Goal: Task Accomplishment & Management: Complete application form

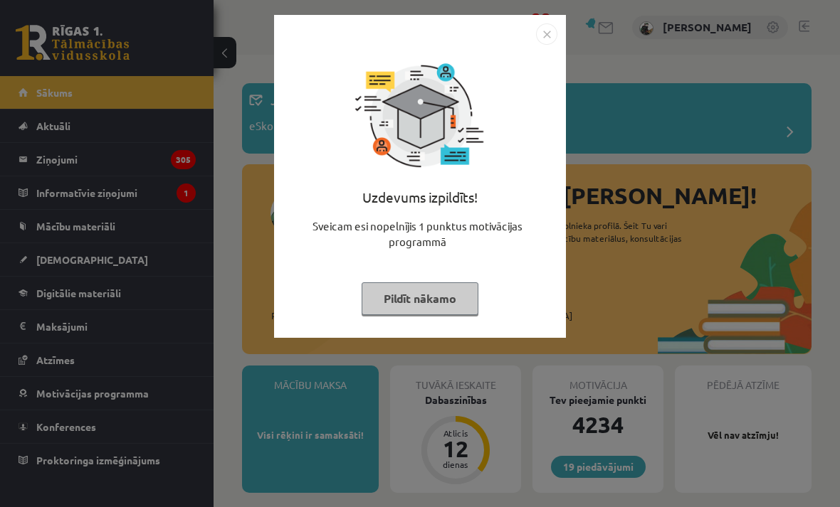
click at [549, 43] on img "Close" at bounding box center [546, 33] width 21 height 21
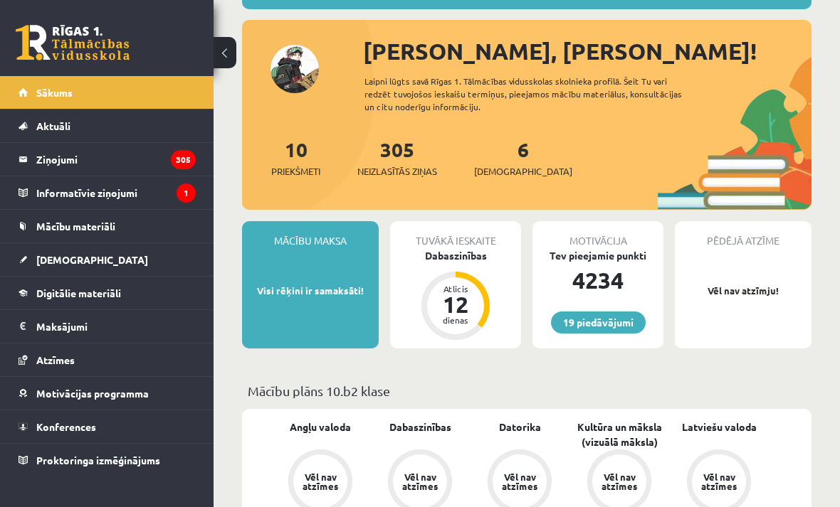
scroll to position [161, 0]
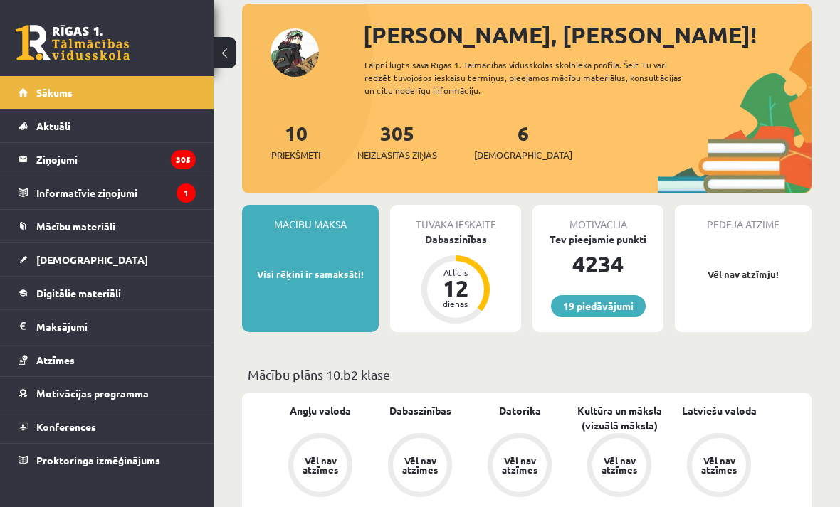
click at [65, 261] on span "[DEMOGRAPHIC_DATA]" at bounding box center [92, 259] width 112 height 13
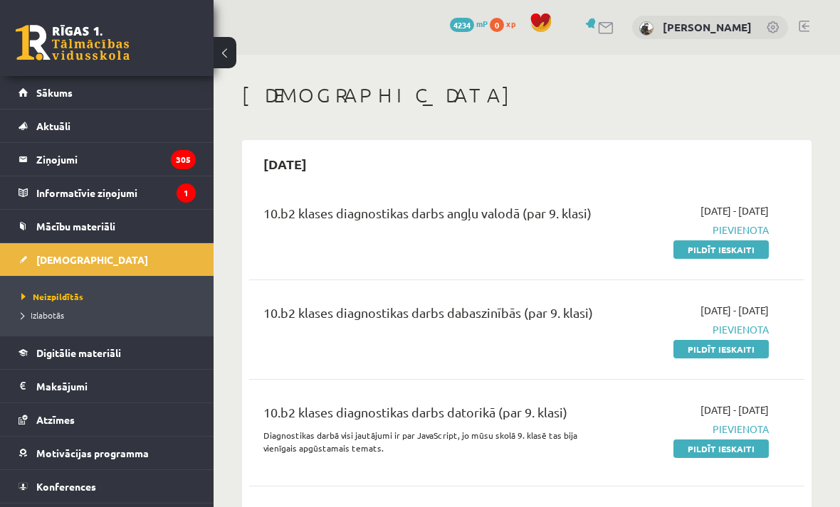
click at [736, 241] on link "Pildīt ieskaiti" at bounding box center [720, 249] width 95 height 18
click at [752, 250] on link "Pildīt ieskaiti" at bounding box center [720, 249] width 95 height 18
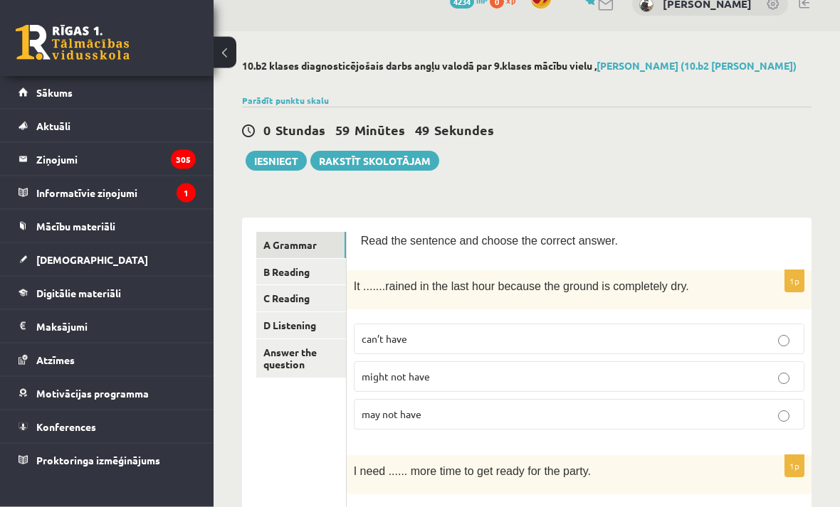
scroll to position [24, 0]
click at [707, 327] on label "can’t have" at bounding box center [579, 338] width 450 height 31
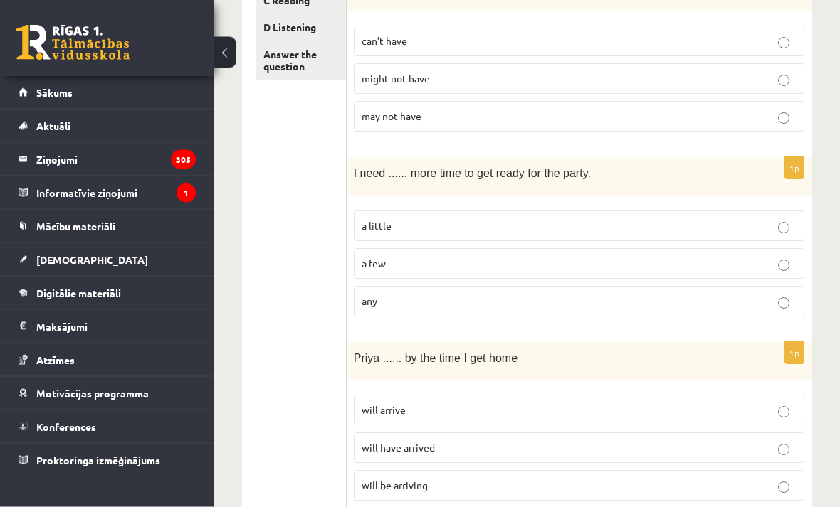
scroll to position [323, 0]
click at [718, 223] on p "a little" at bounding box center [578, 224] width 435 height 15
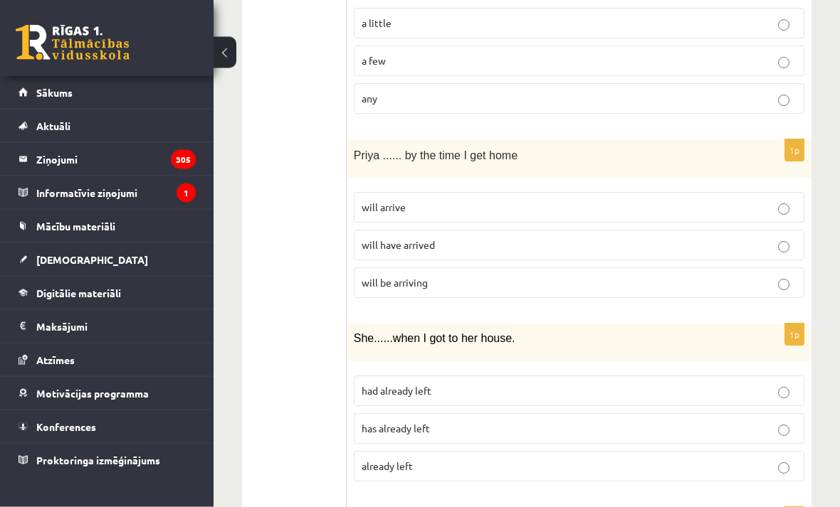
scroll to position [524, 0]
click at [729, 255] on label "will have arrived" at bounding box center [579, 245] width 450 height 31
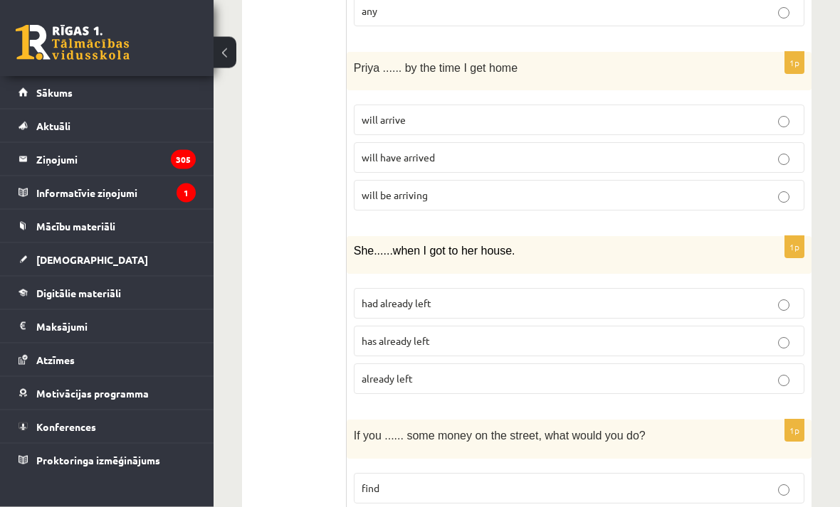
scroll to position [612, 0]
click at [715, 297] on p "had already left" at bounding box center [578, 303] width 435 height 15
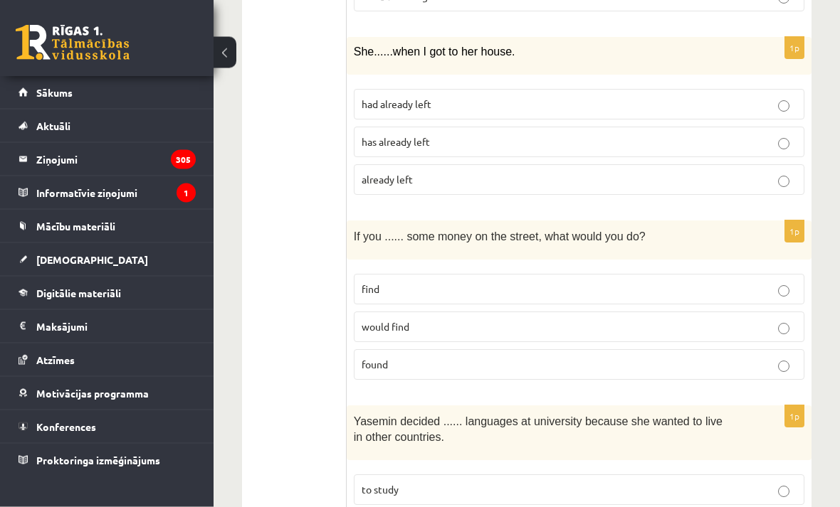
scroll to position [811, 0]
click at [679, 384] on div "1p If you ...... some money on the street, what would you do? find would find f…" at bounding box center [579, 306] width 465 height 171
click at [702, 375] on label "found" at bounding box center [579, 364] width 450 height 31
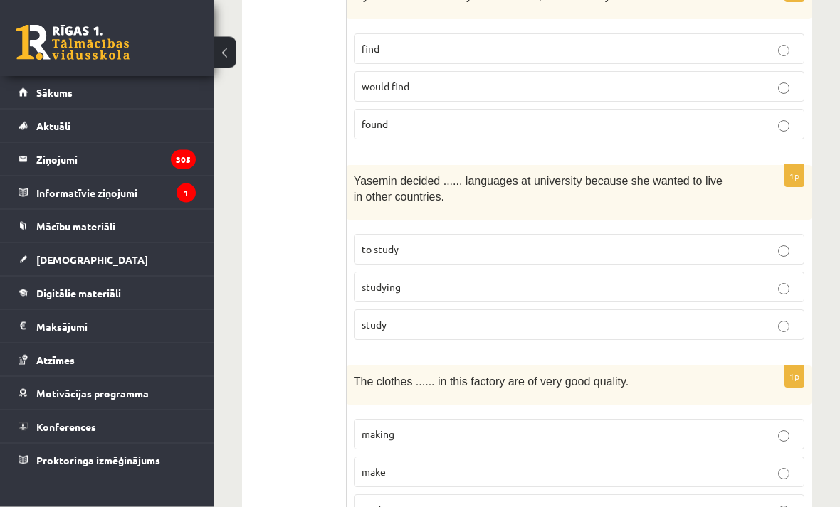
scroll to position [1051, 0]
click at [485, 243] on p "to study" at bounding box center [578, 250] width 435 height 15
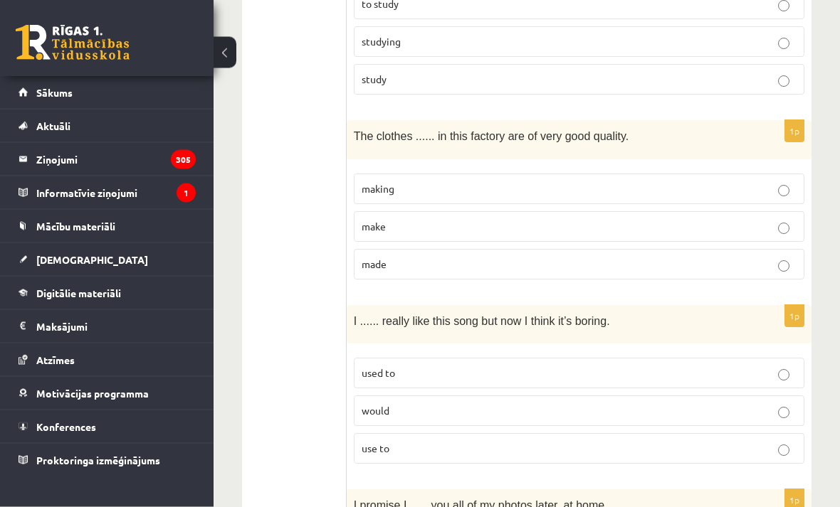
scroll to position [1297, 0]
click at [428, 263] on p "made" at bounding box center [578, 264] width 435 height 15
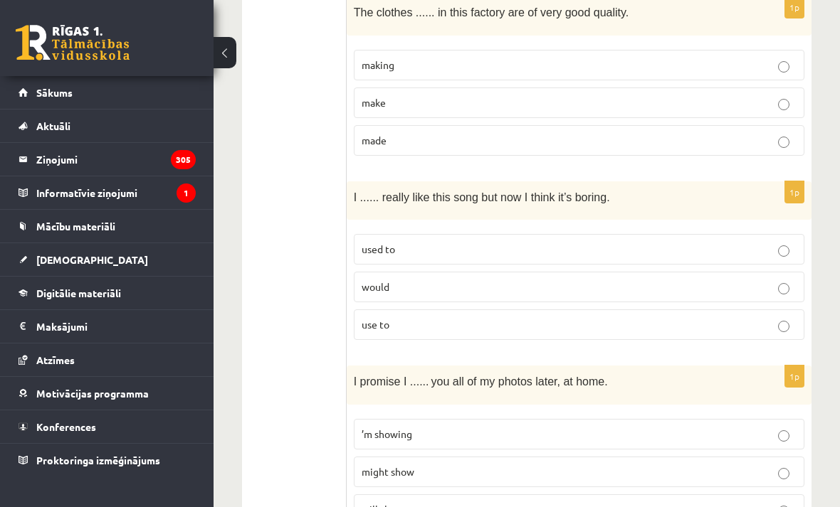
scroll to position [1420, 0]
click at [416, 236] on label "used to" at bounding box center [579, 250] width 450 height 31
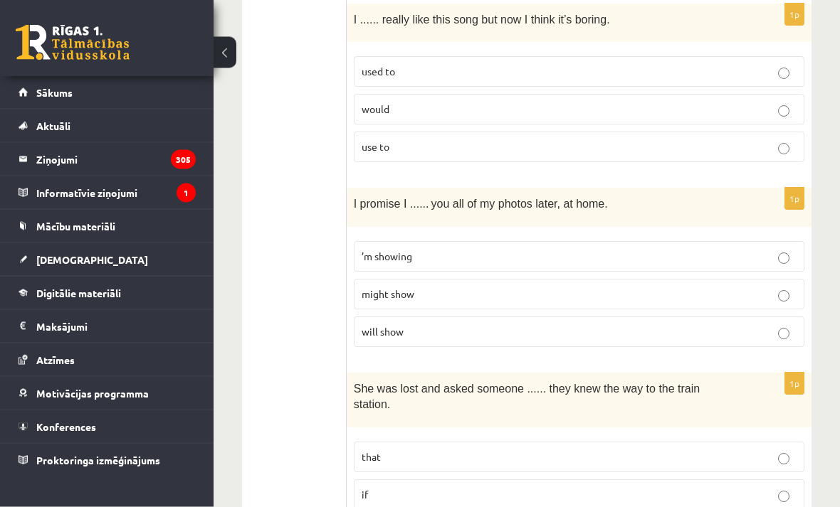
scroll to position [1599, 0]
click at [415, 317] on label "will show" at bounding box center [579, 332] width 450 height 31
click at [408, 326] on p "will show" at bounding box center [578, 331] width 435 height 15
click at [407, 324] on p "will show" at bounding box center [578, 331] width 435 height 15
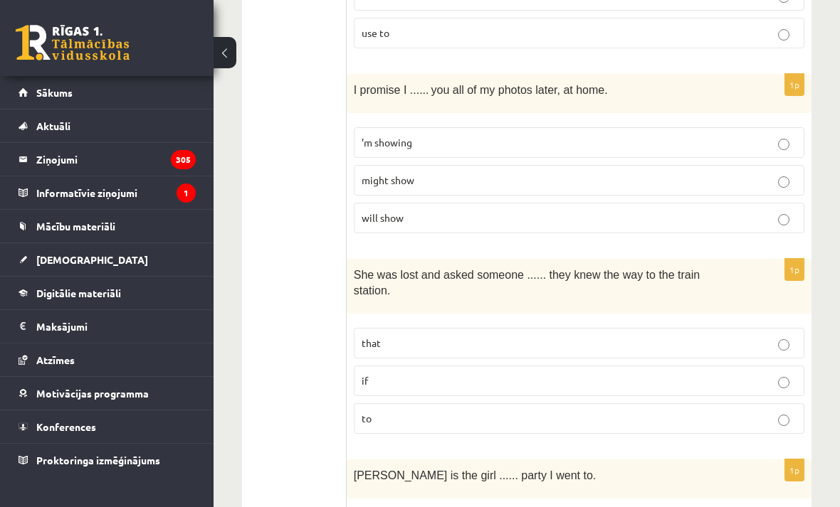
scroll to position [1757, 0]
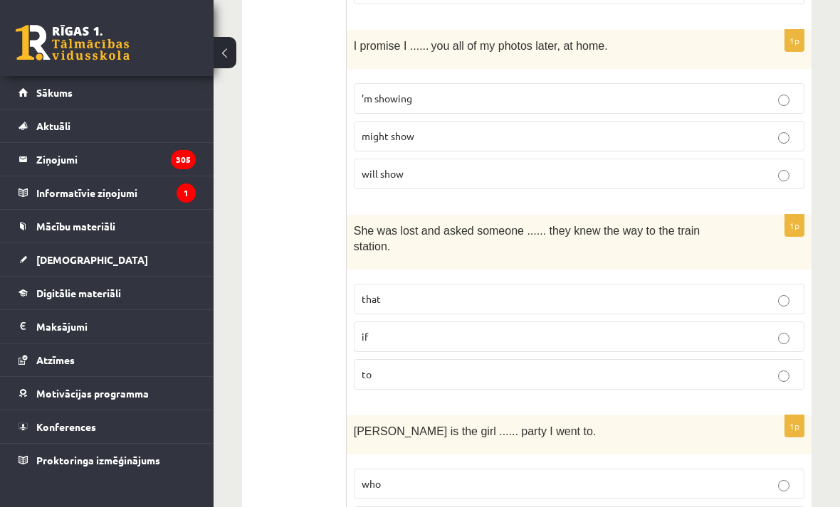
click at [623, 342] on label "if" at bounding box center [579, 337] width 450 height 31
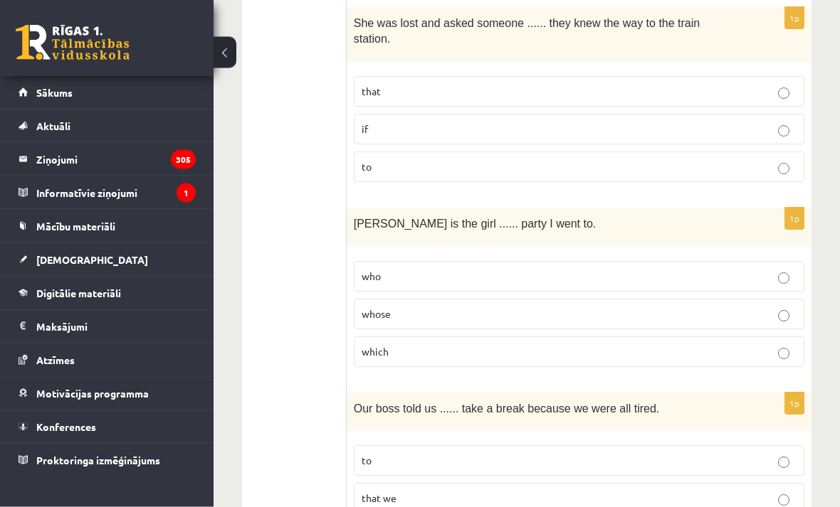
scroll to position [1966, 0]
click at [667, 312] on p "whose" at bounding box center [578, 312] width 435 height 15
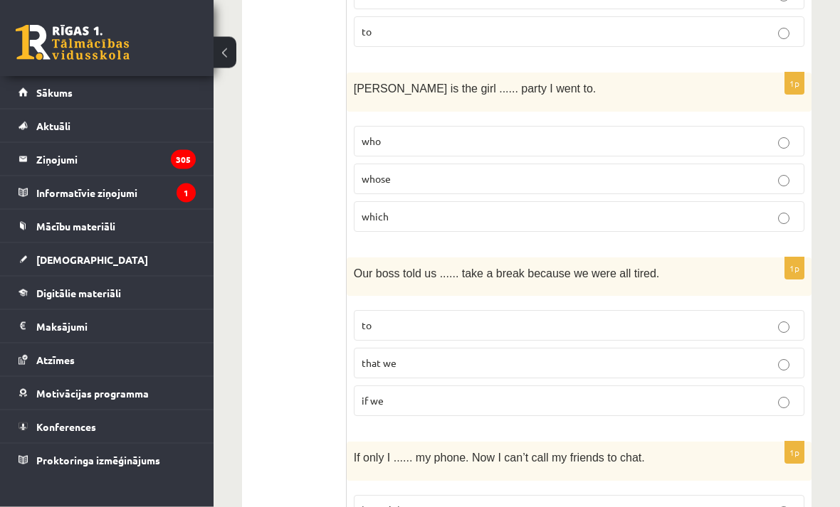
scroll to position [2100, 0]
click at [698, 311] on label "to" at bounding box center [579, 325] width 450 height 31
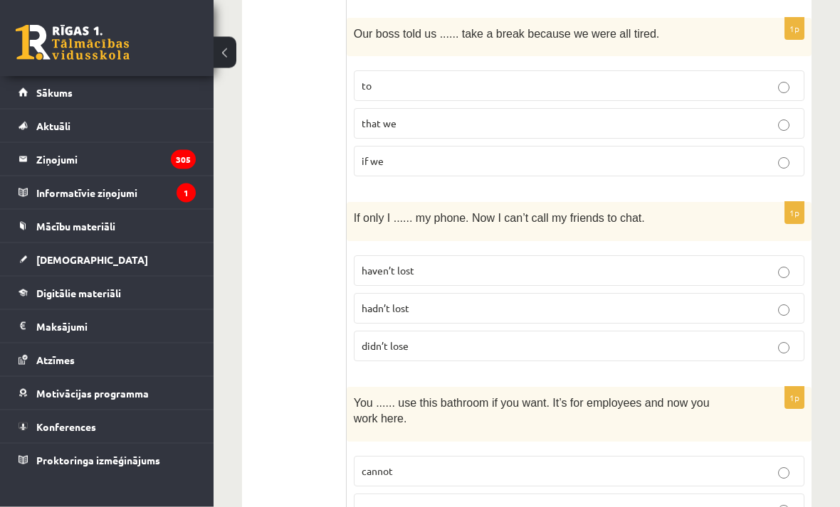
scroll to position [2342, 0]
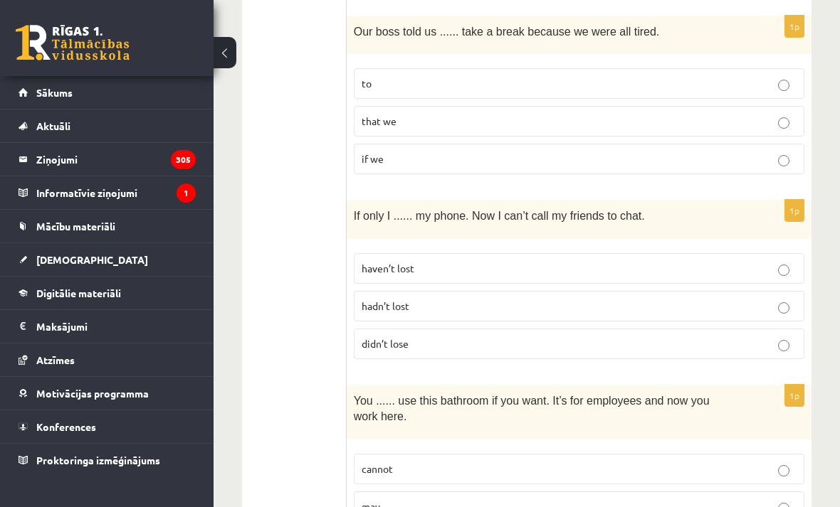
click at [711, 261] on p "haven’t lost" at bounding box center [578, 268] width 435 height 15
click at [721, 301] on p "hadn’t lost" at bounding box center [578, 306] width 435 height 15
click at [756, 337] on p "didn’t lose" at bounding box center [578, 344] width 435 height 15
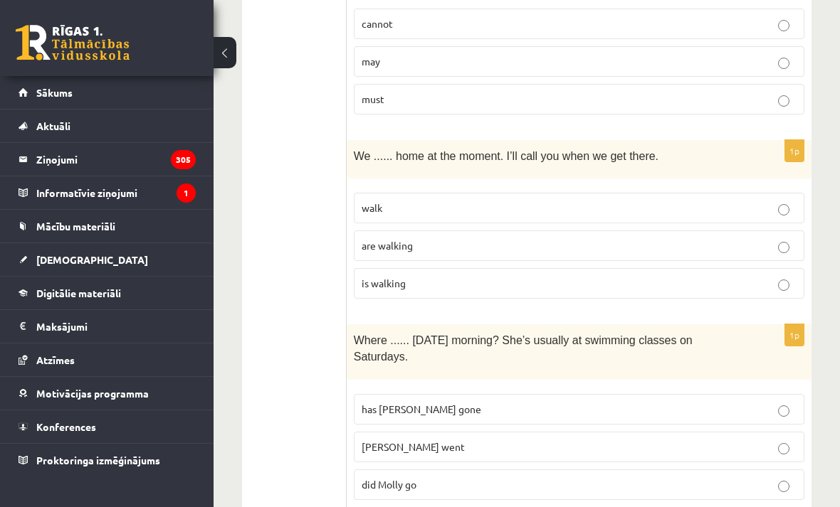
scroll to position [2789, 0]
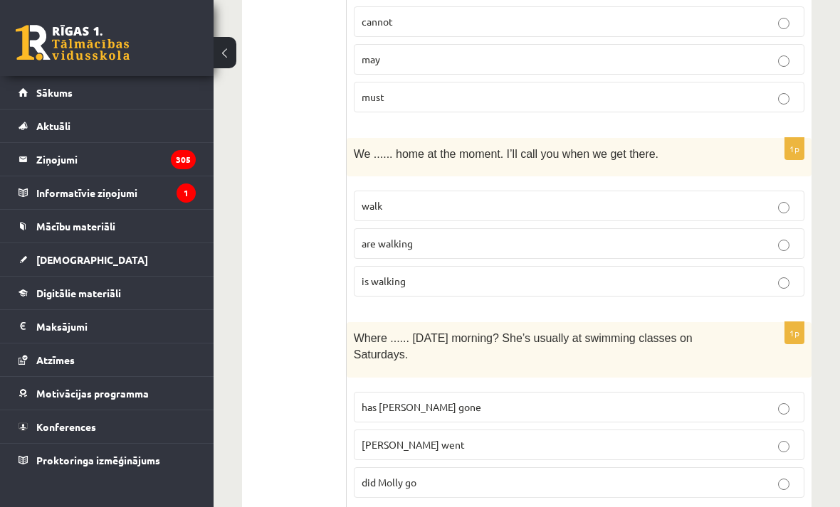
click at [739, 236] on p "are walking" at bounding box center [578, 243] width 435 height 15
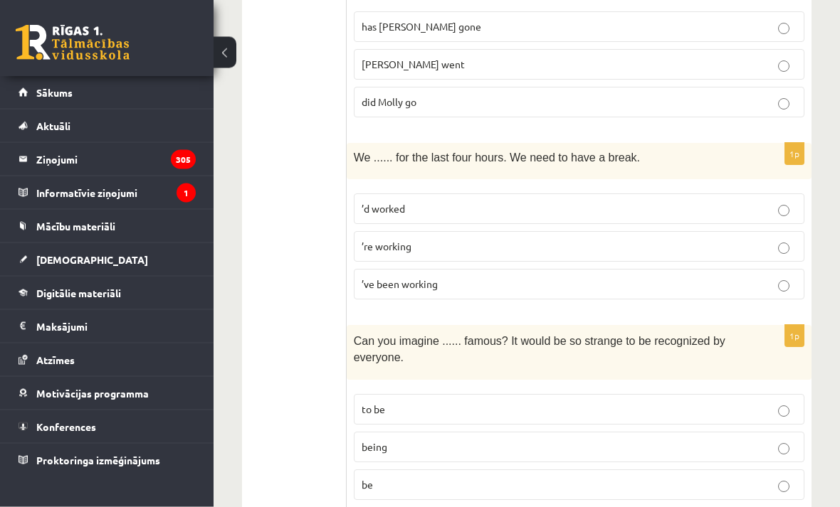
scroll to position [3170, 0]
click at [776, 282] on p "’ve been working" at bounding box center [578, 284] width 435 height 15
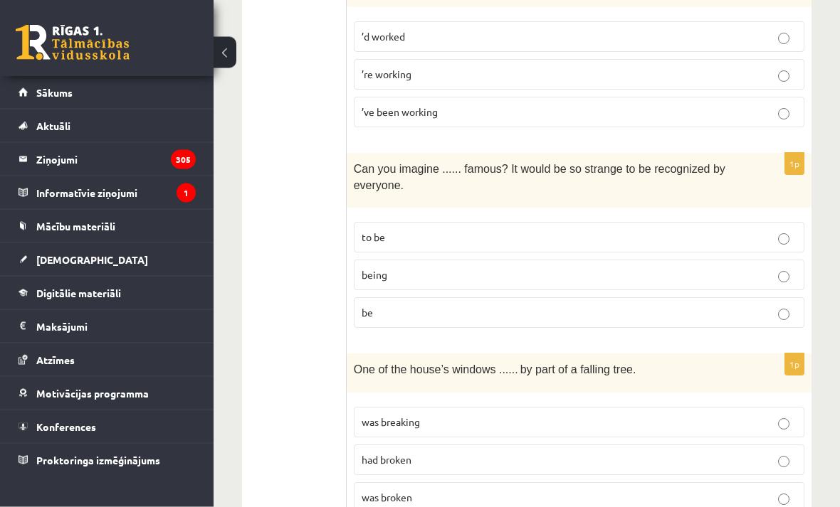
scroll to position [3342, 0]
click at [724, 268] on p "being" at bounding box center [578, 275] width 435 height 15
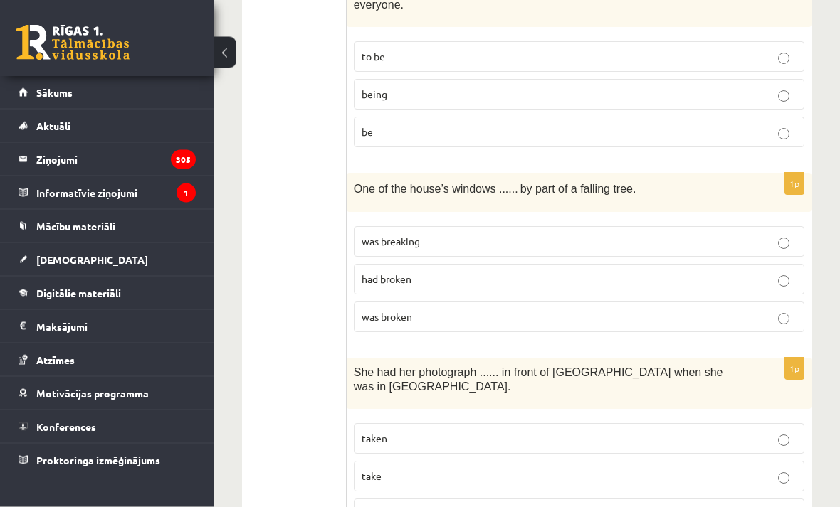
scroll to position [3541, 0]
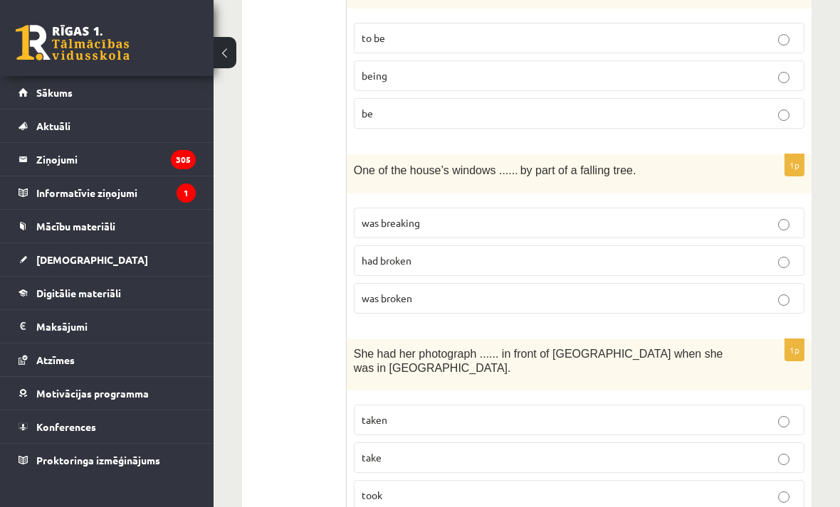
click at [707, 245] on label "had broken" at bounding box center [579, 260] width 450 height 31
click at [734, 283] on label "was broken" at bounding box center [579, 298] width 450 height 31
click at [497, 413] on p "taken" at bounding box center [578, 420] width 435 height 15
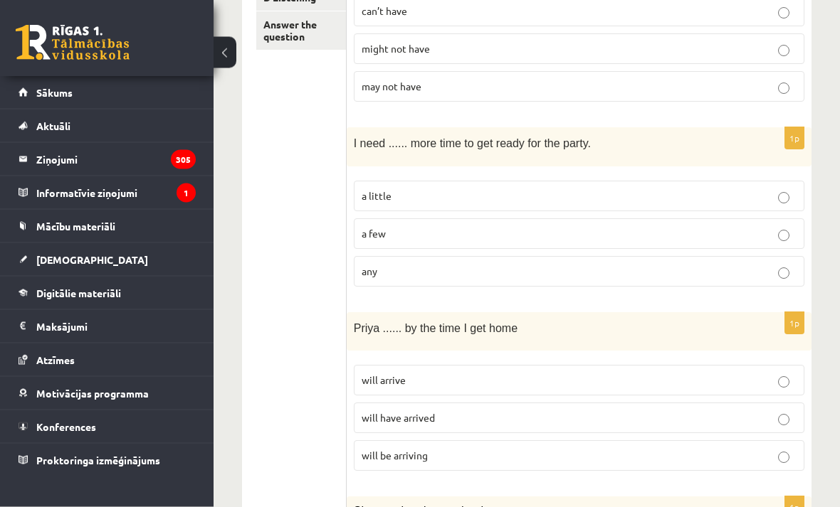
scroll to position [0, 0]
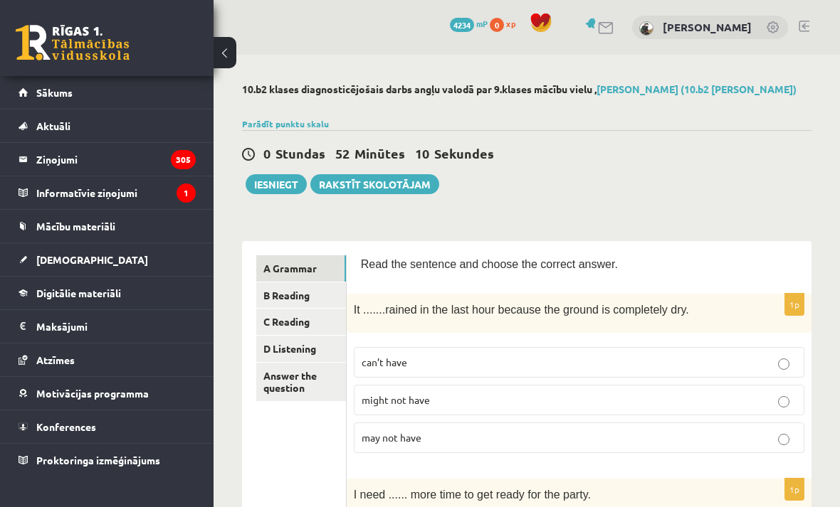
click at [300, 293] on link "B Reading" at bounding box center [301, 295] width 90 height 26
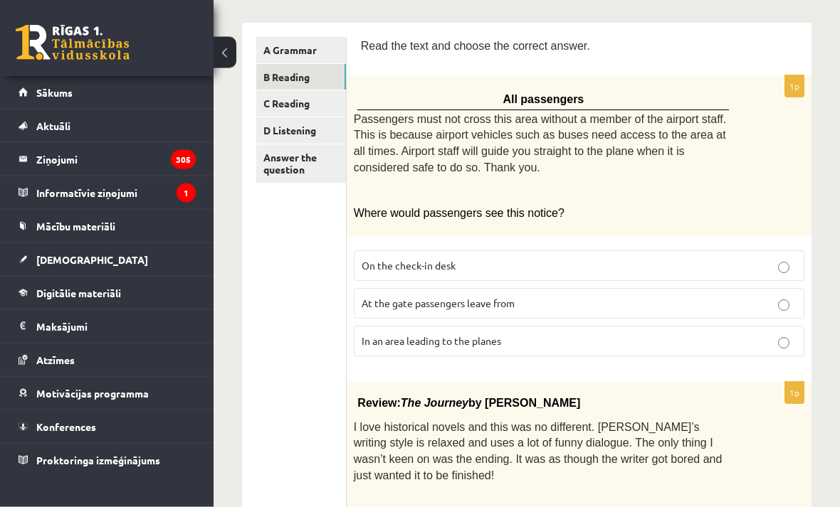
scroll to position [218, 0]
click at [753, 339] on p "In an area leading to the planes" at bounding box center [578, 341] width 435 height 15
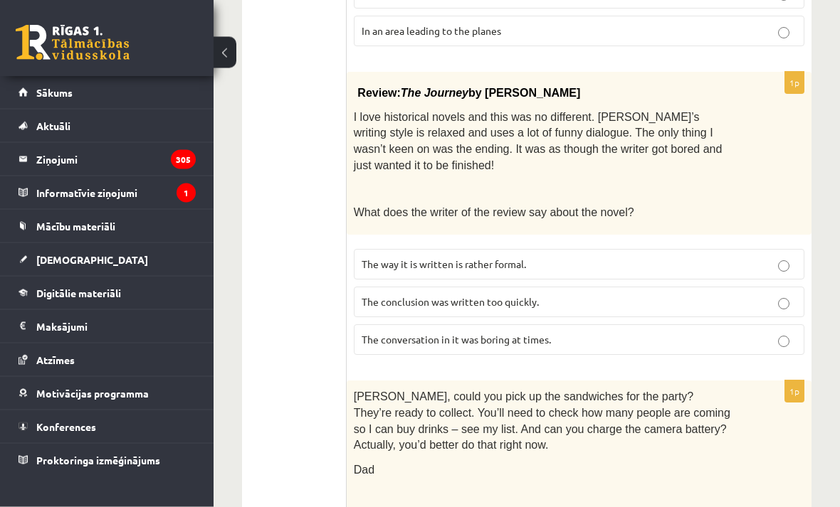
scroll to position [529, 0]
click at [739, 342] on label "The conversation in it was boring at times." at bounding box center [579, 339] width 450 height 31
click at [758, 306] on label "The conclusion was written too quickly." at bounding box center [579, 302] width 450 height 31
click at [767, 339] on label "The conversation in it was boring at times." at bounding box center [579, 339] width 450 height 31
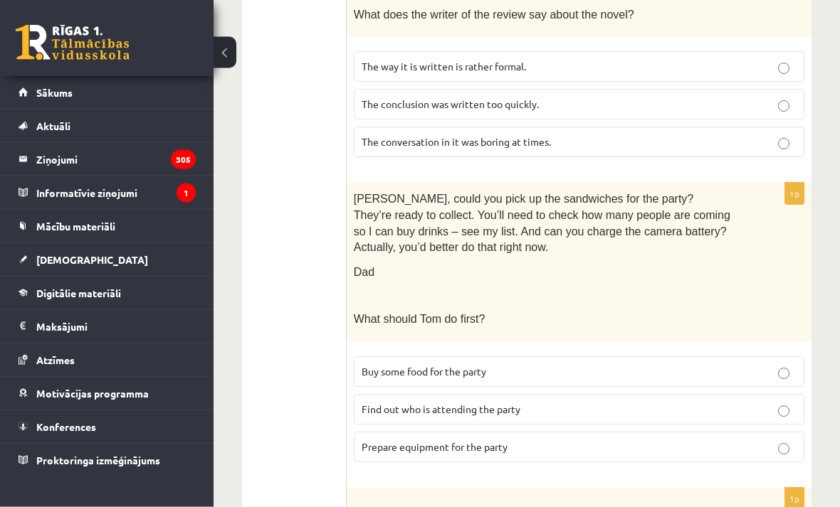
scroll to position [726, 0]
click at [752, 364] on p "Buy some food for the party" at bounding box center [578, 371] width 435 height 15
click at [745, 402] on p "Find out who is attending the party" at bounding box center [578, 409] width 435 height 15
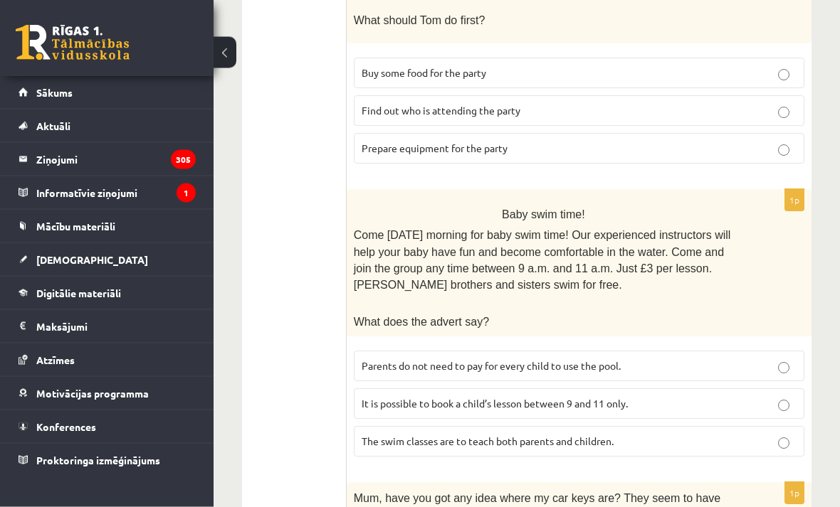
scroll to position [1025, 0]
click at [767, 358] on label "Parents do not need to pay for every child to use the pool." at bounding box center [579, 366] width 450 height 31
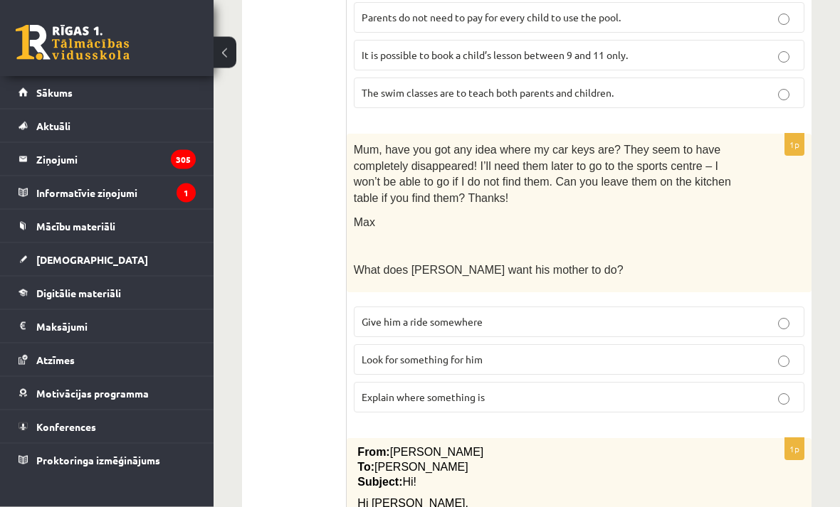
scroll to position [1368, 0]
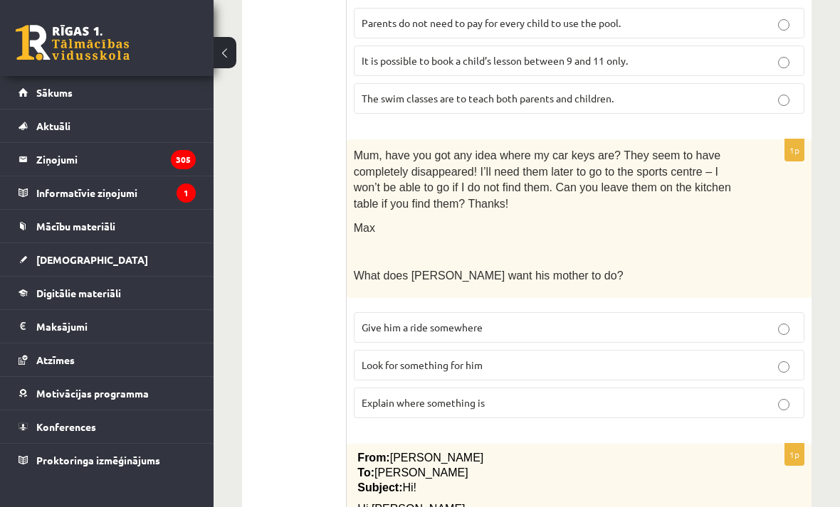
click at [794, 358] on p "Look for something for him" at bounding box center [578, 365] width 435 height 15
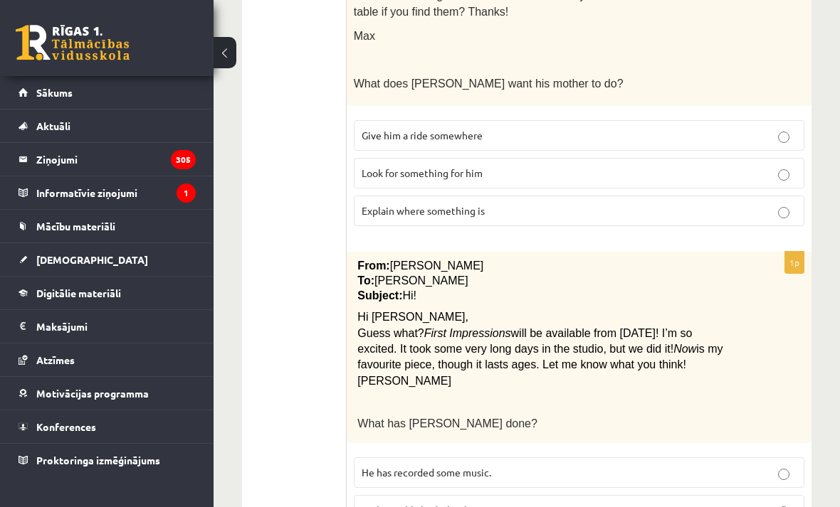
scroll to position [1561, 0]
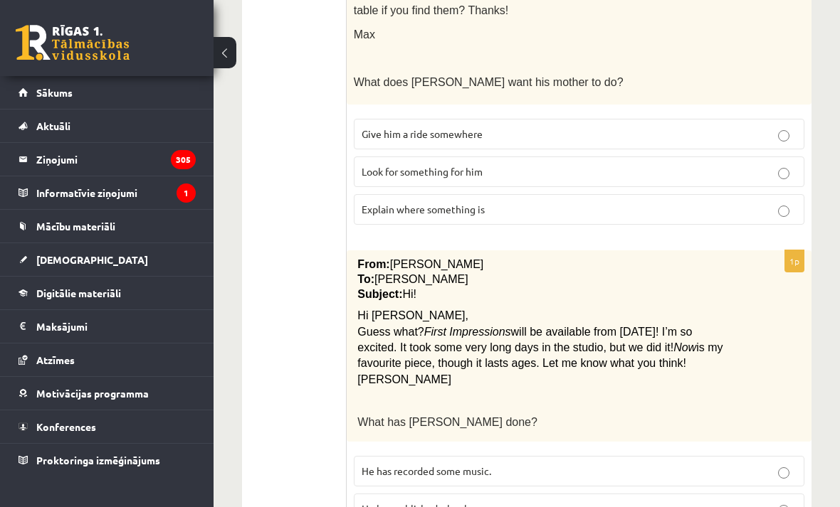
click at [768, 456] on label "He has recorded some music." at bounding box center [579, 471] width 450 height 31
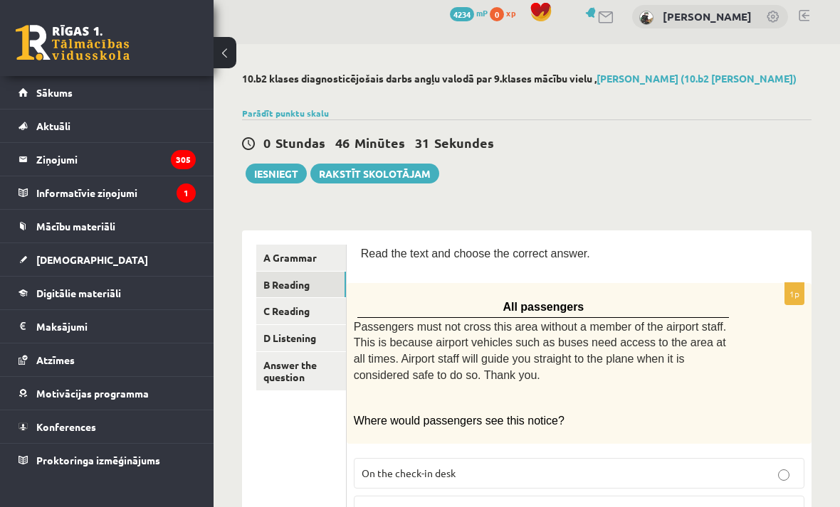
scroll to position [21, 0]
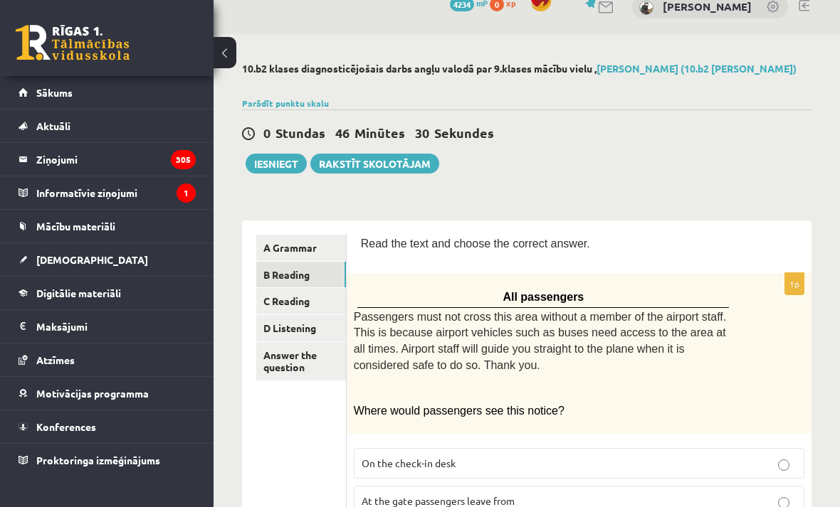
click at [287, 310] on link "C Reading" at bounding box center [301, 301] width 90 height 26
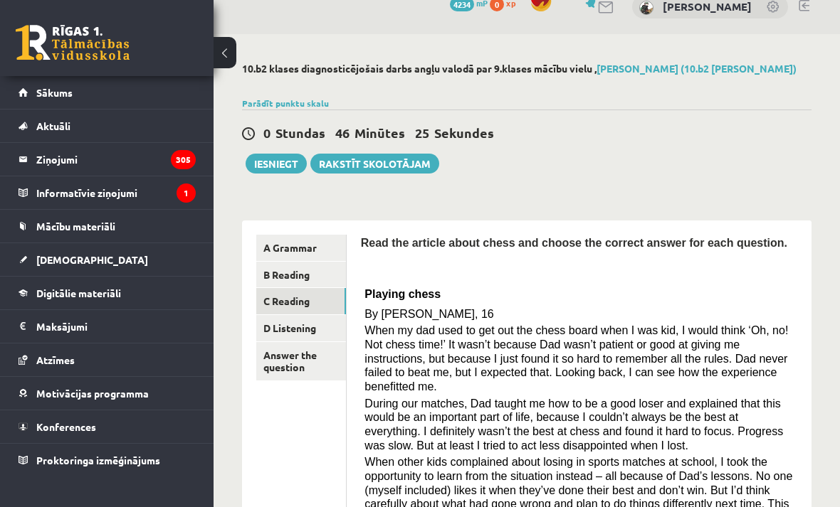
click at [306, 320] on link "D Listening" at bounding box center [301, 328] width 90 height 26
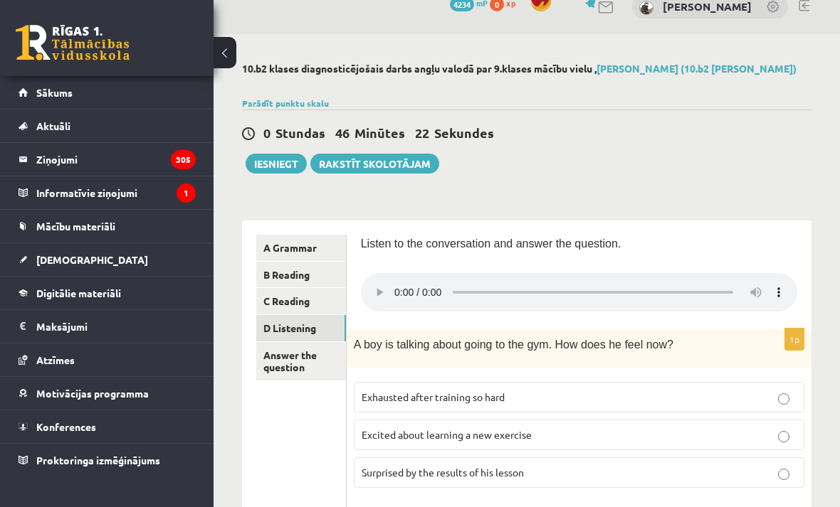
click at [310, 364] on link "Answer the question" at bounding box center [301, 361] width 90 height 38
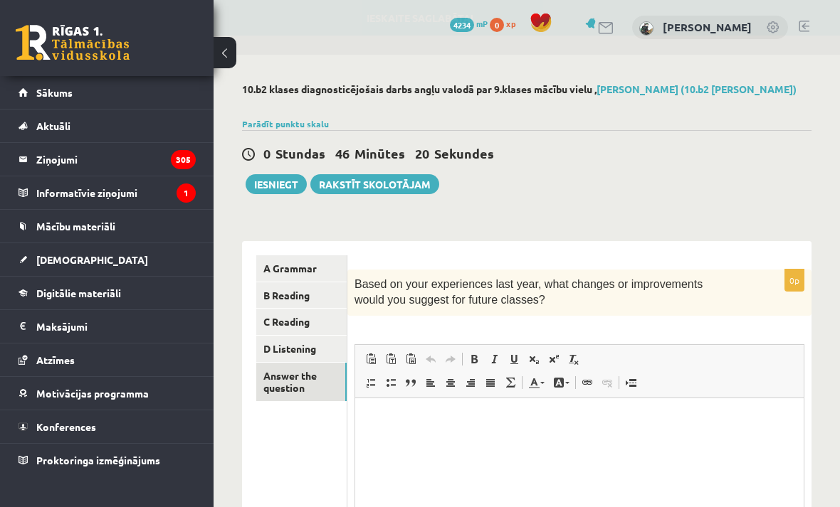
scroll to position [0, 0]
click at [293, 317] on link "C Reading" at bounding box center [301, 322] width 90 height 26
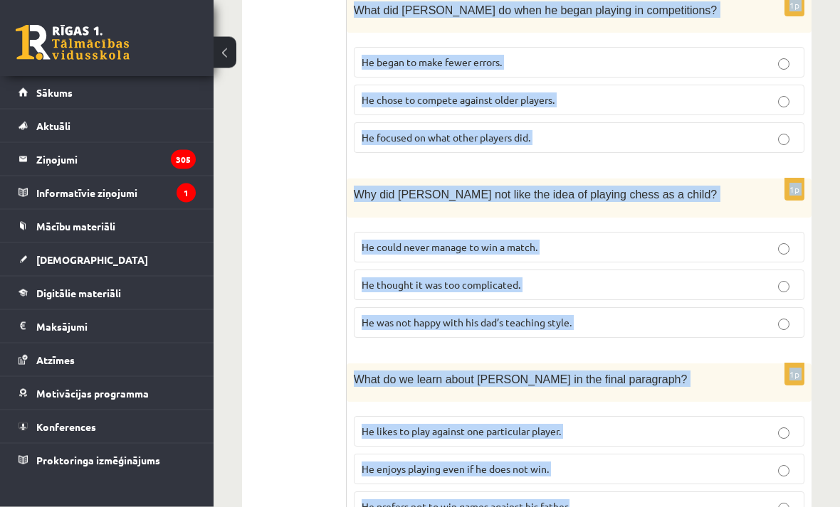
scroll to position [1358, 0]
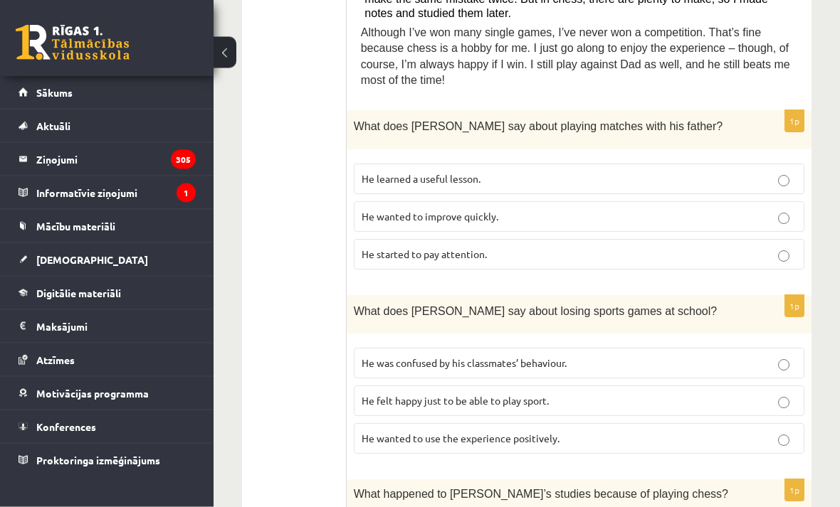
scroll to position [670, 0]
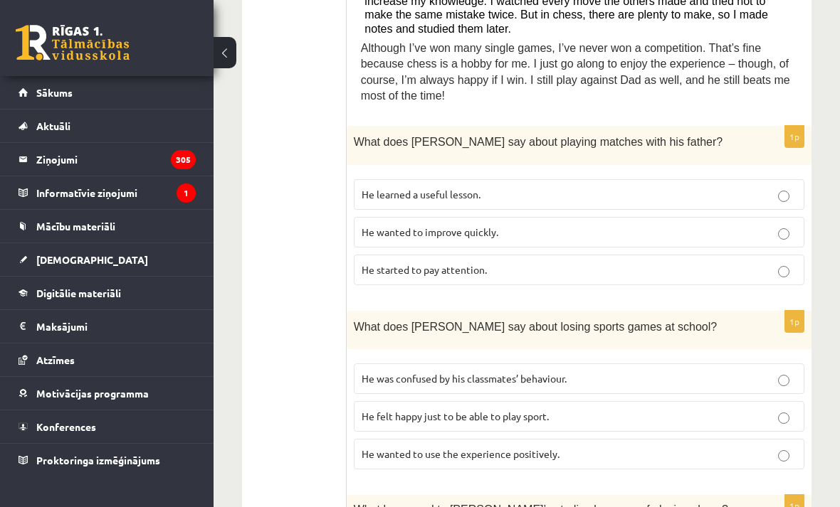
click at [504, 179] on label "He learned a useful lesson." at bounding box center [579, 194] width 450 height 31
click at [656, 447] on p "He wanted to use the experience positively." at bounding box center [578, 454] width 435 height 15
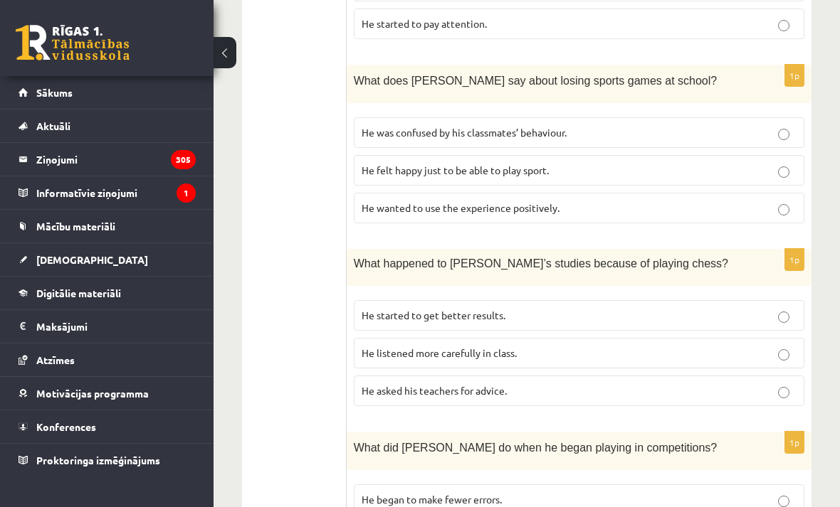
scroll to position [920, 0]
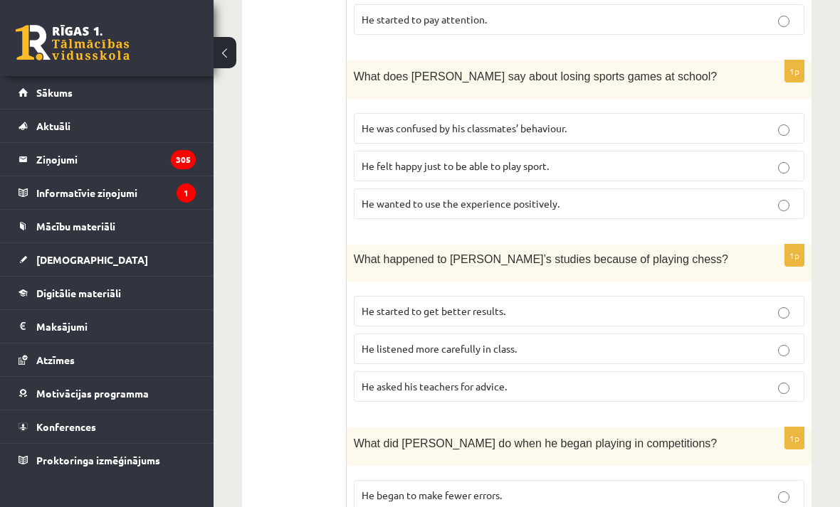
click at [598, 296] on label "He started to get better results." at bounding box center [579, 311] width 450 height 31
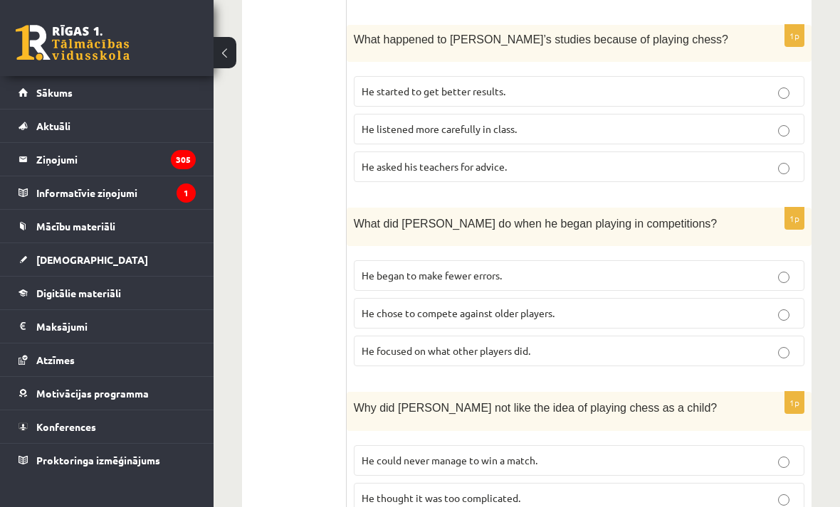
scroll to position [1185, 0]
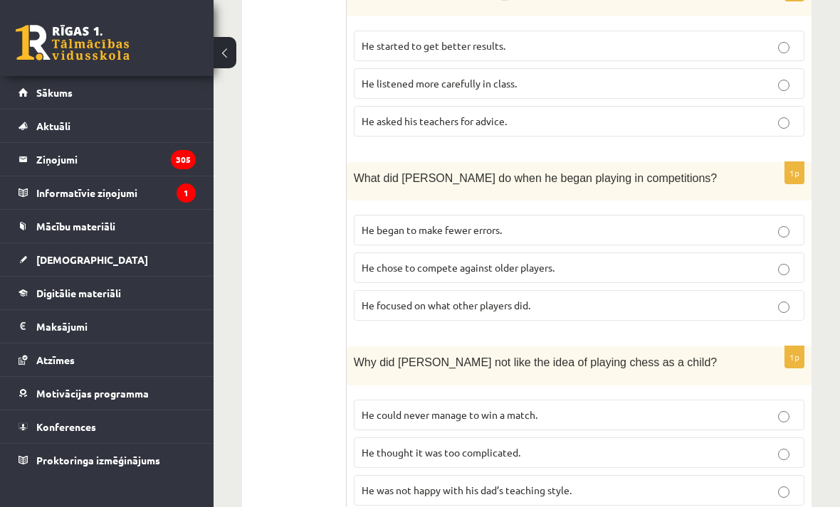
click at [560, 298] on p "He focused on what other players did." at bounding box center [578, 305] width 435 height 15
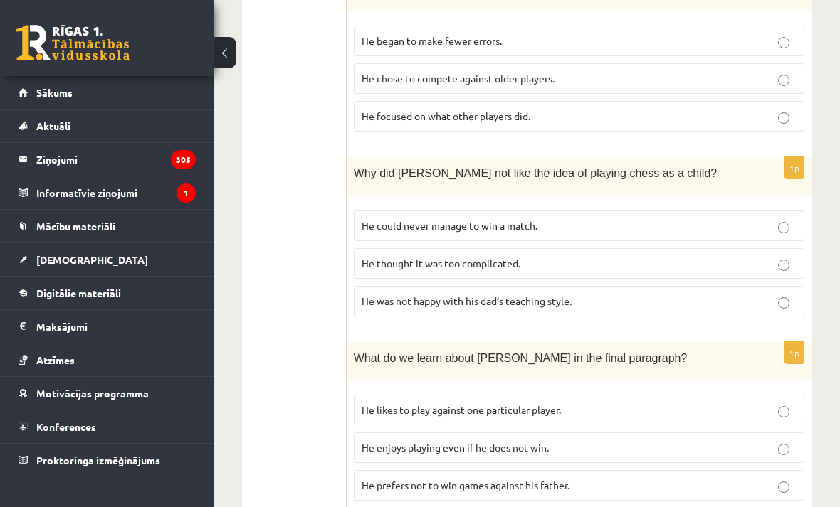
scroll to position [1377, 0]
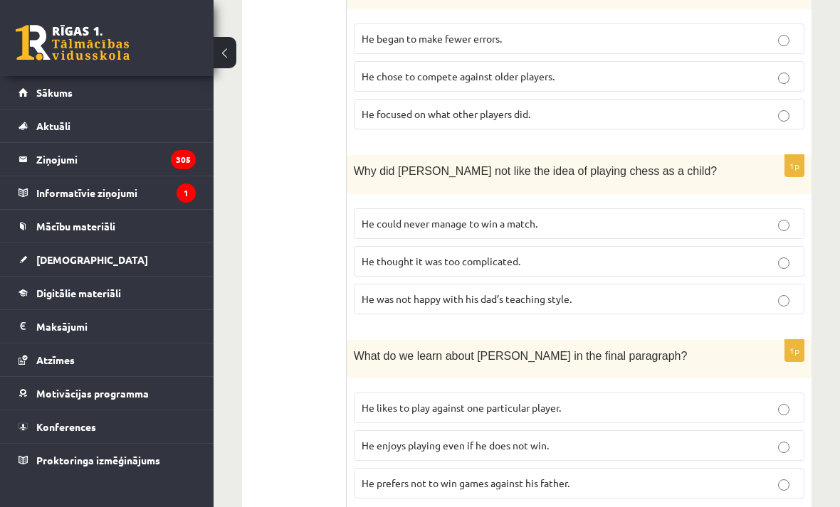
click at [660, 254] on p "He thought it was too complicated." at bounding box center [578, 261] width 435 height 15
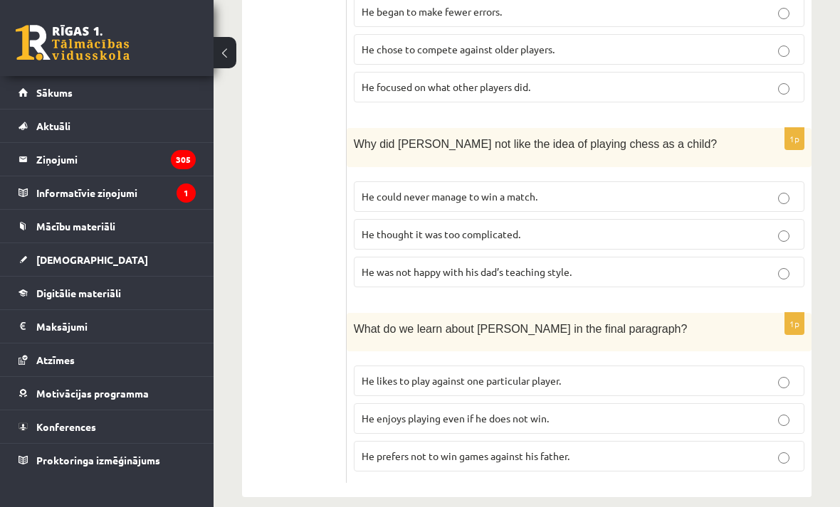
click at [597, 411] on p "He enjoys playing even if he does not win." at bounding box center [578, 418] width 435 height 15
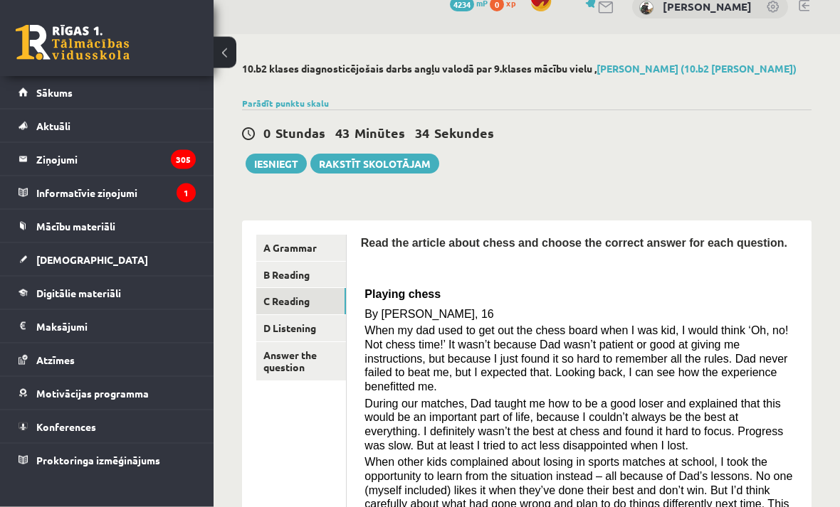
scroll to position [0, 0]
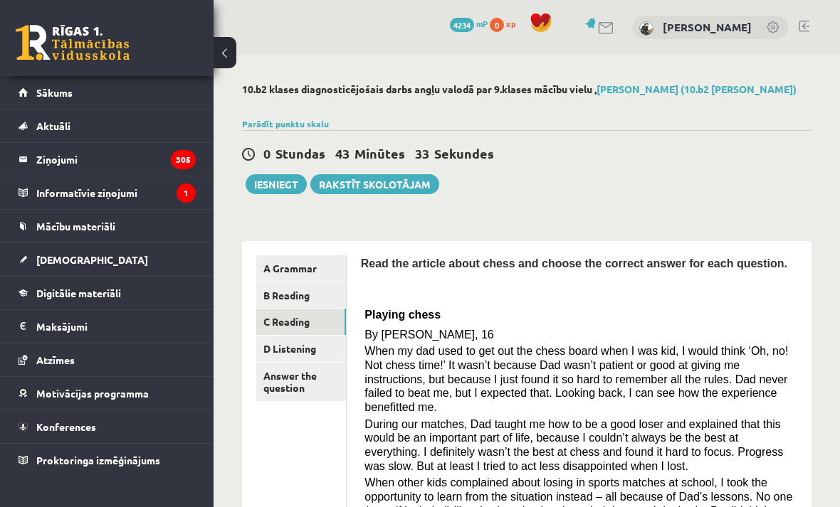
click at [305, 343] on link "D Listening" at bounding box center [301, 349] width 90 height 26
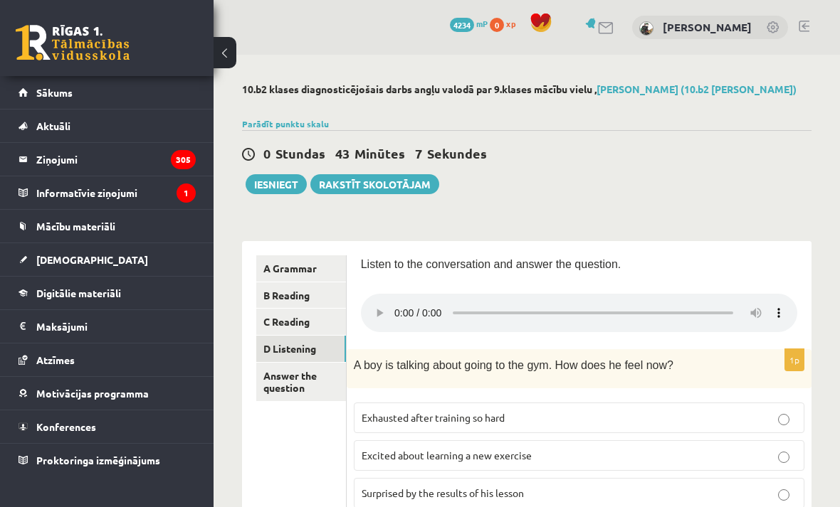
click at [396, 303] on audio at bounding box center [579, 313] width 436 height 38
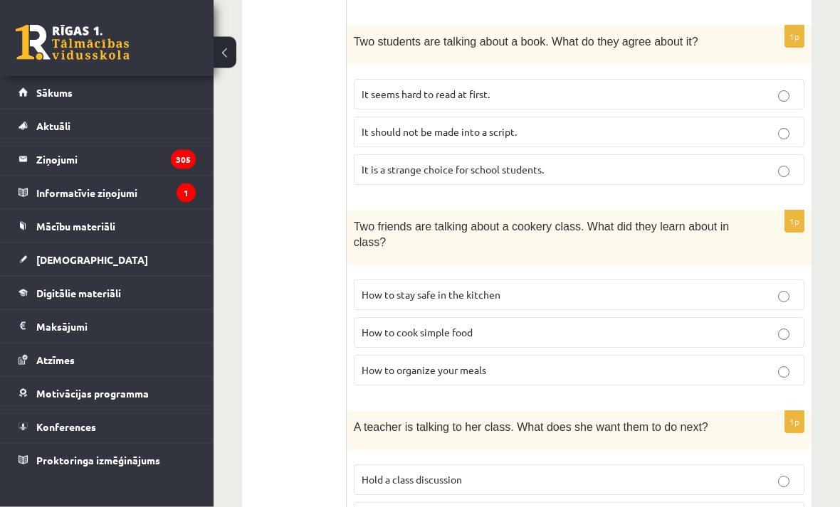
scroll to position [709, 0]
click at [394, 326] on span "How to cook simple food" at bounding box center [416, 332] width 111 height 13
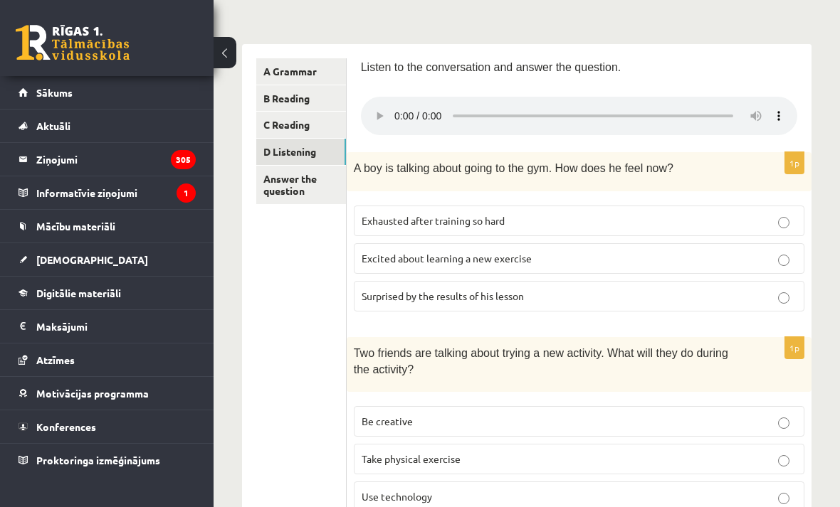
scroll to position [187, 0]
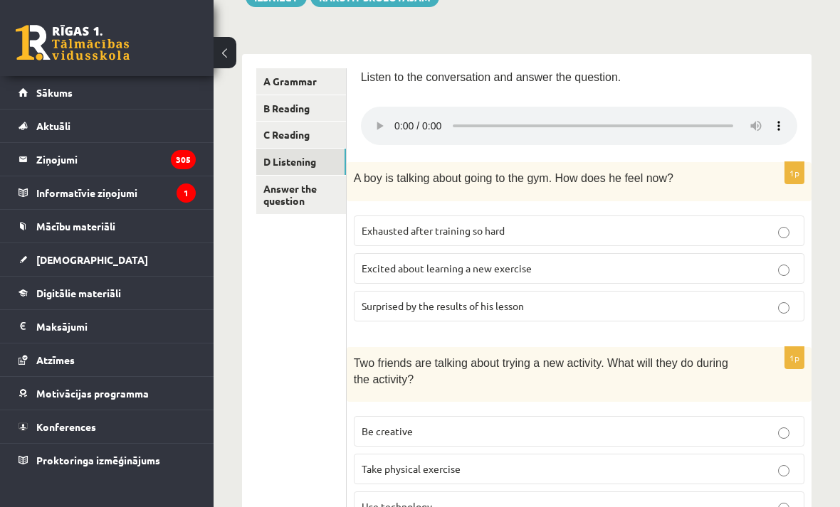
click at [495, 262] on span "Excited about learning a new exercise" at bounding box center [446, 268] width 170 height 13
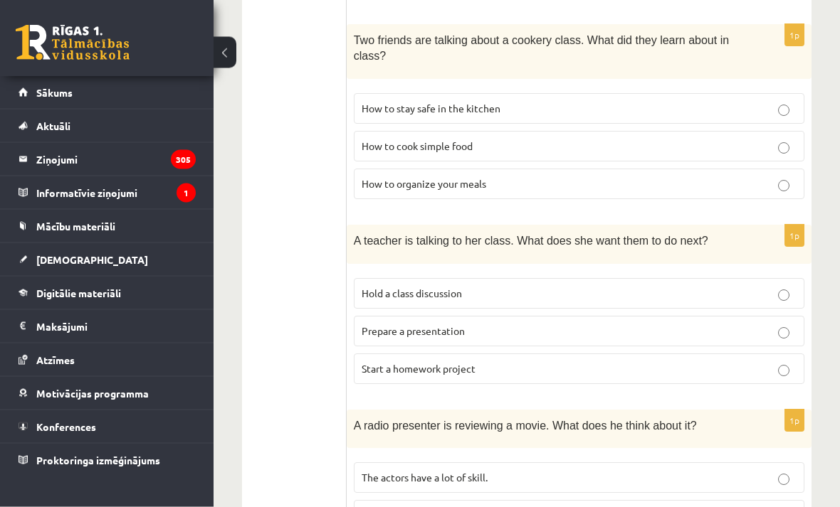
scroll to position [946, 0]
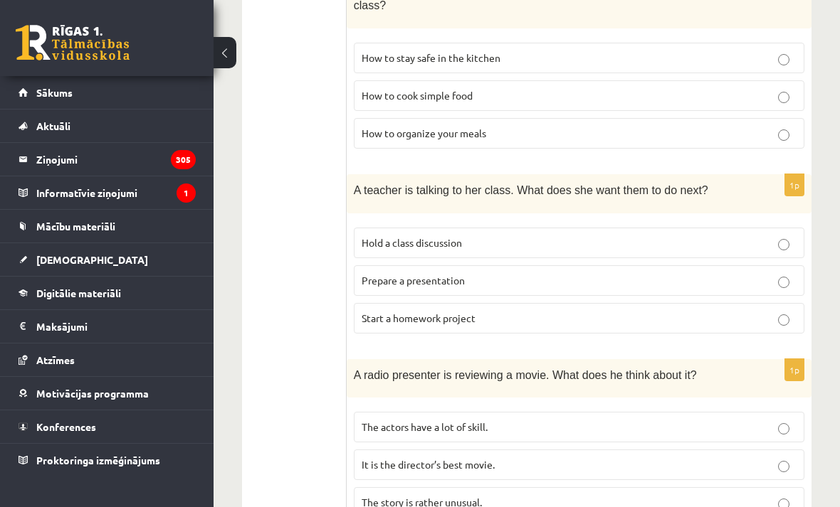
click at [403, 496] on span "The story is rather unusual." at bounding box center [421, 502] width 120 height 13
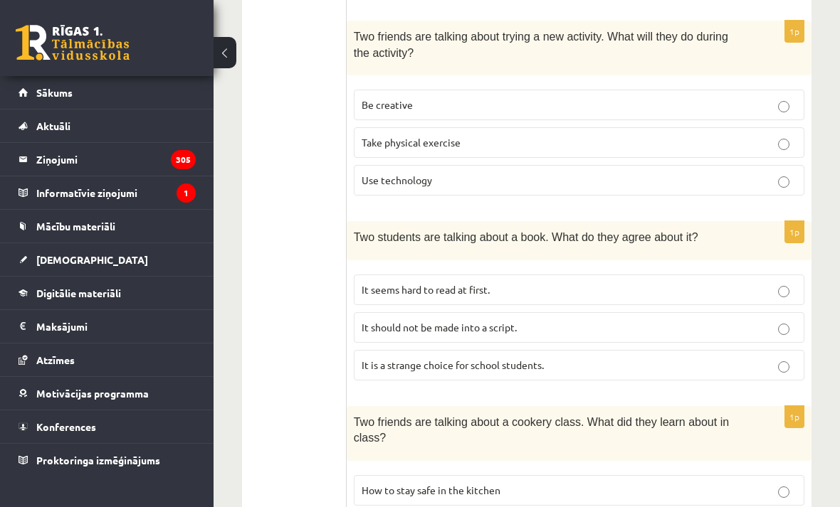
scroll to position [508, 0]
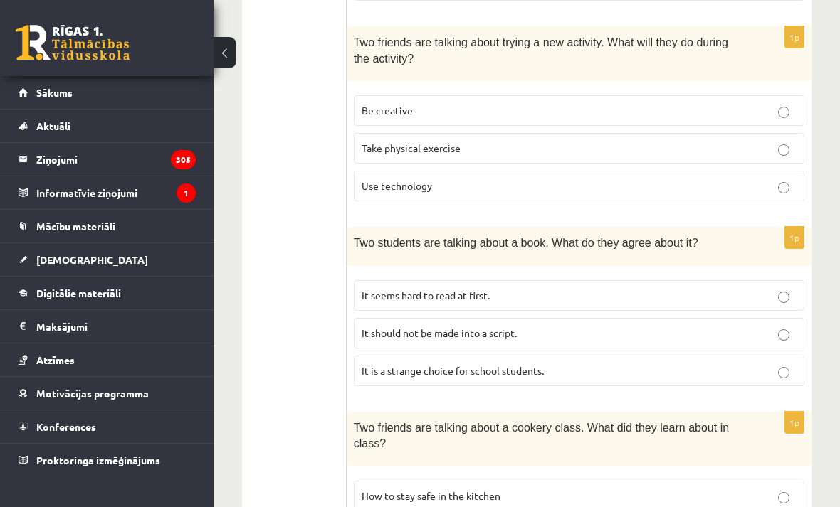
click at [668, 288] on p "It seems hard to read at first." at bounding box center [578, 295] width 435 height 15
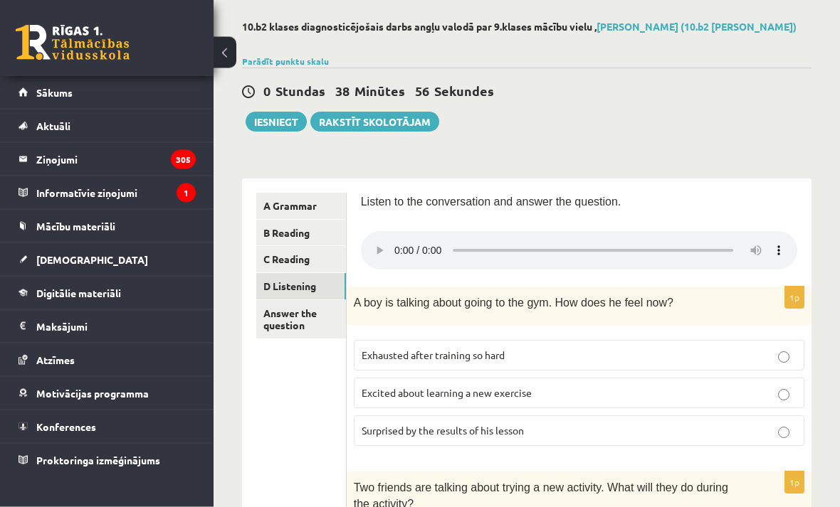
scroll to position [0, 0]
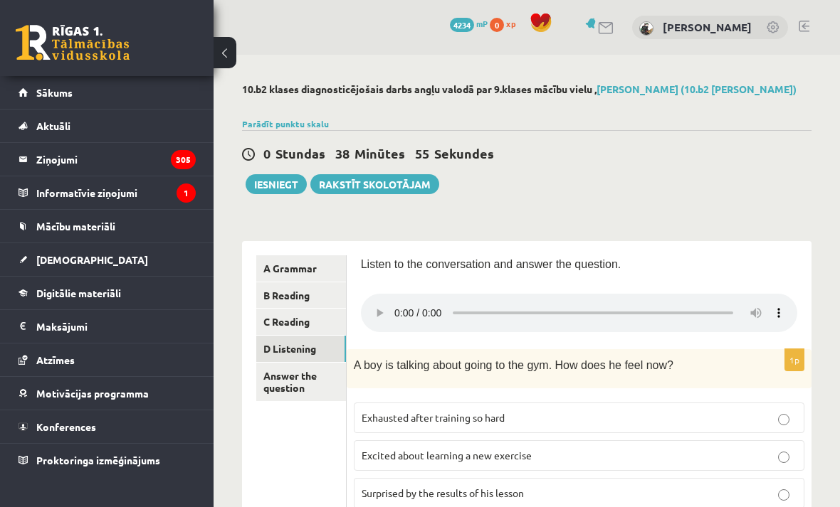
click at [398, 304] on audio at bounding box center [579, 313] width 436 height 38
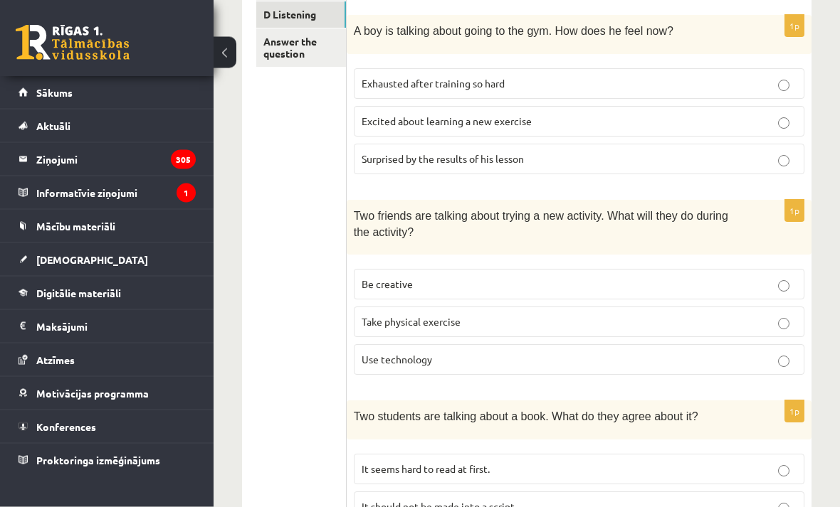
scroll to position [334, 0]
click at [470, 277] on p "Be creative" at bounding box center [578, 284] width 435 height 15
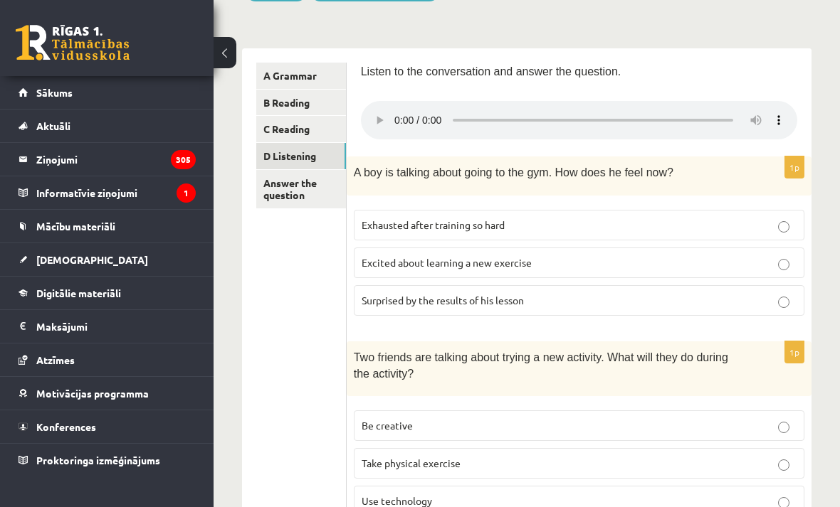
click at [392, 109] on audio at bounding box center [579, 120] width 436 height 38
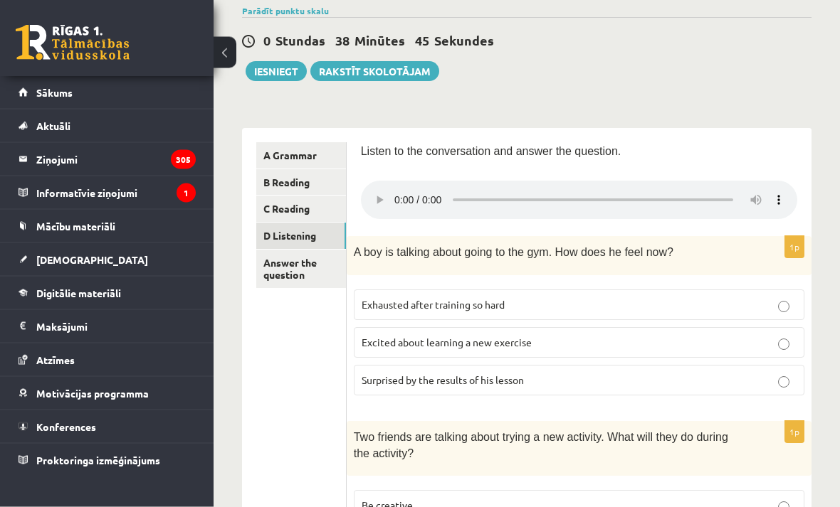
scroll to position [113, 0]
click at [280, 77] on button "Iesniegt" at bounding box center [275, 71] width 61 height 20
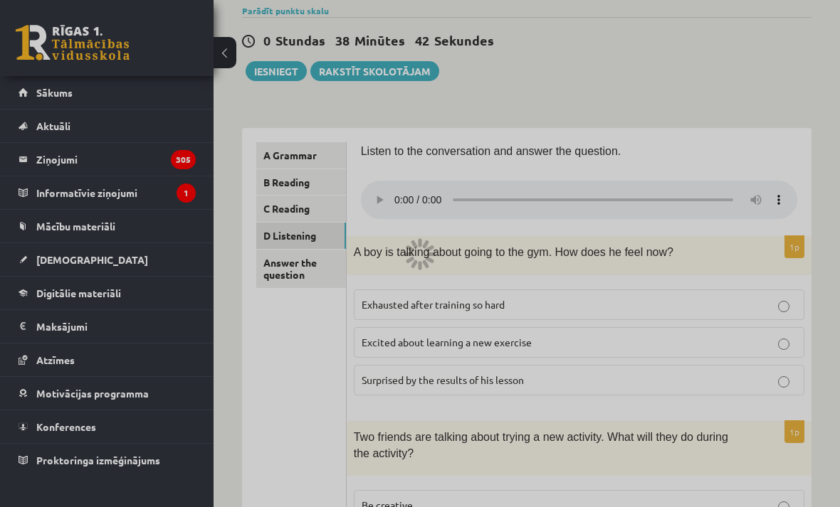
scroll to position [159, 0]
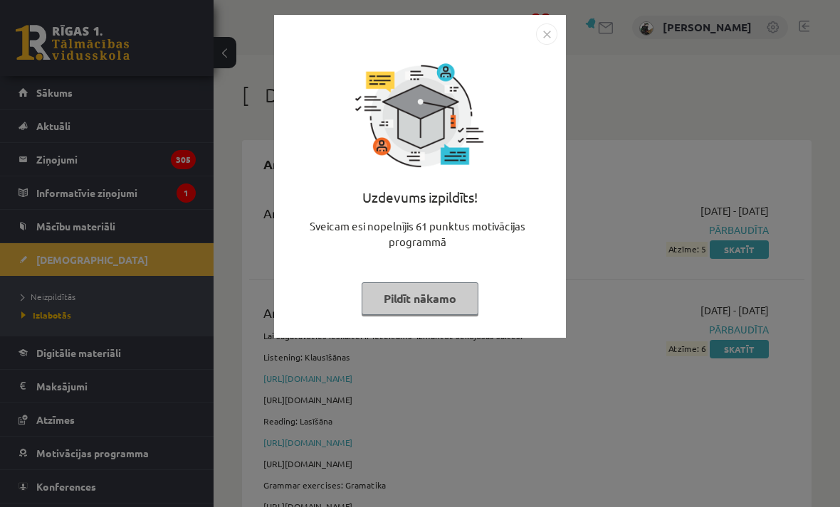
click at [547, 37] on img "Close" at bounding box center [546, 33] width 21 height 21
